Goal: Information Seeking & Learning: Check status

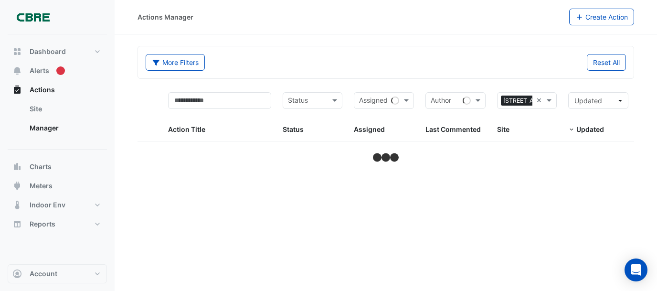
select select "***"
